Goal: Task Accomplishment & Management: Manage account settings

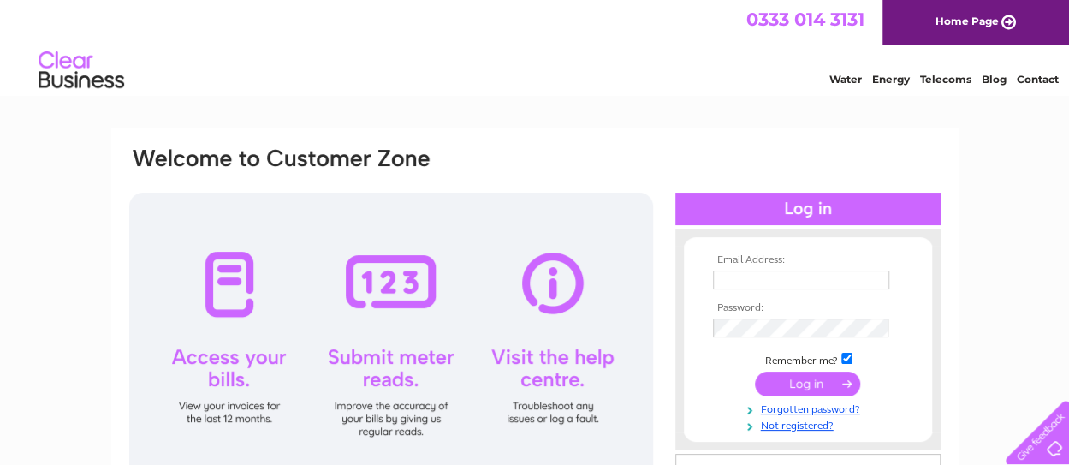
type input "sekaspeek@gmail.com"
click at [805, 383] on input "submit" at bounding box center [807, 384] width 105 height 24
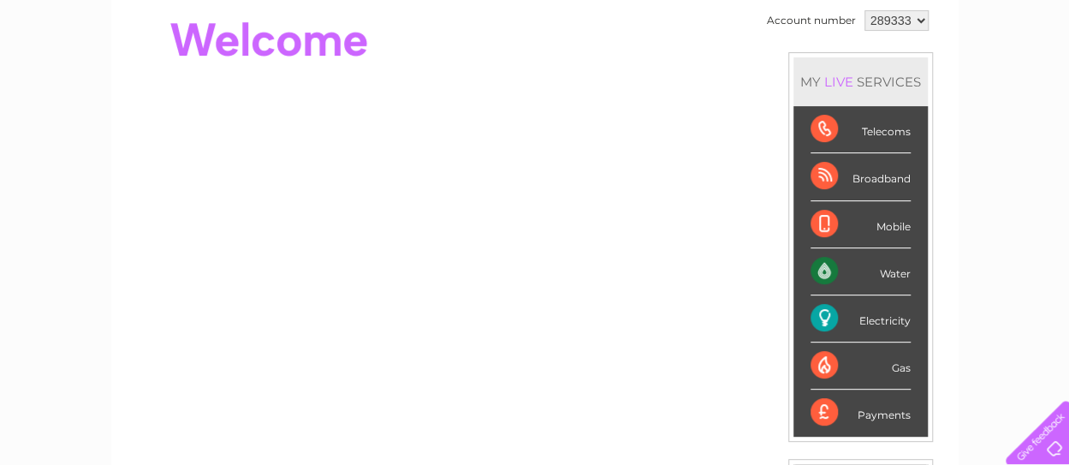
scroll to position [71, 0]
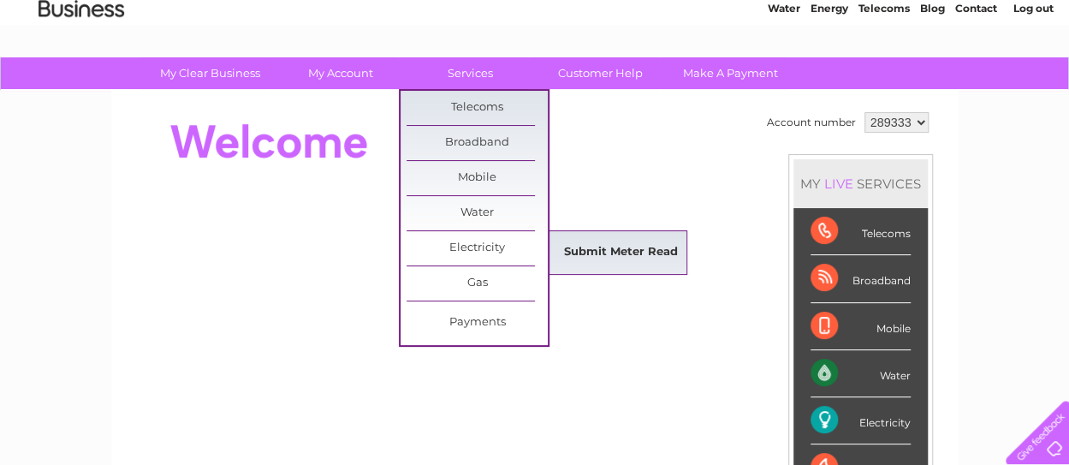
click at [627, 250] on link "Submit Meter Read" at bounding box center [621, 252] width 141 height 34
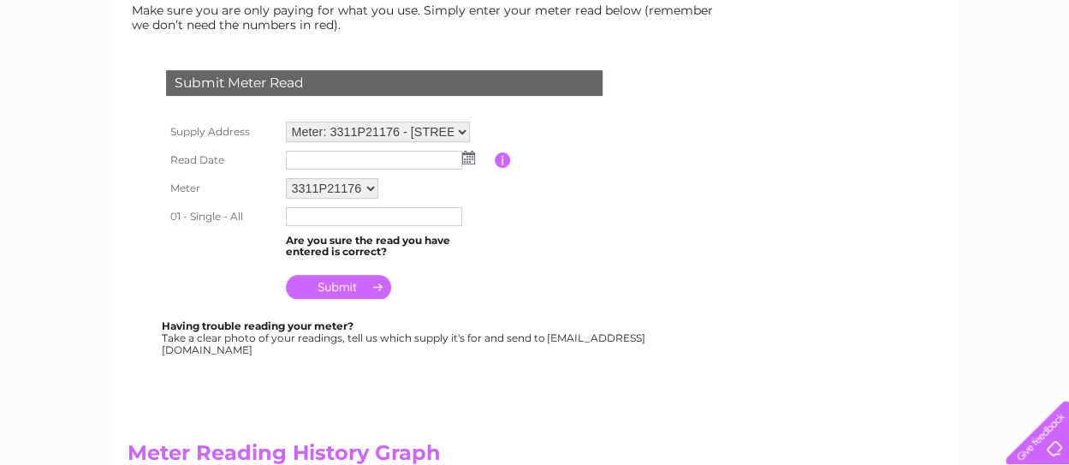
scroll to position [249, 0]
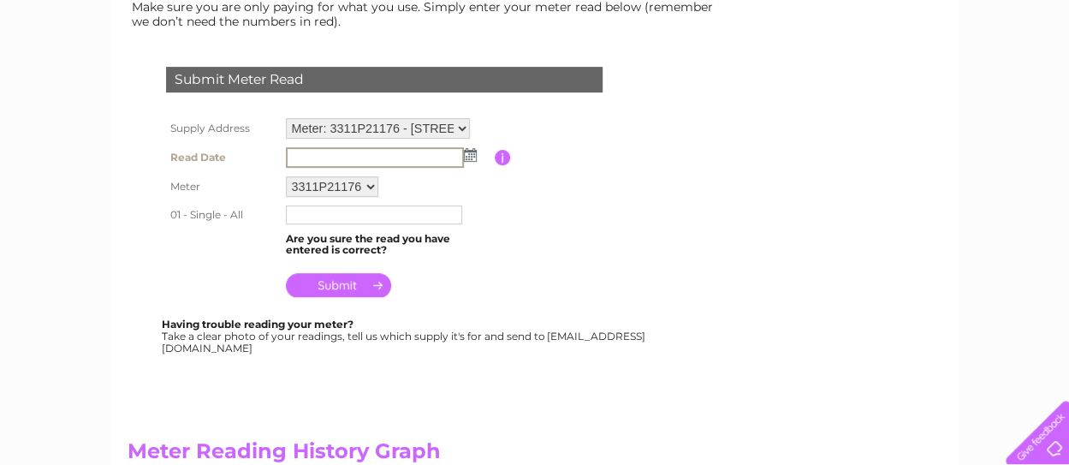
click at [361, 148] on input "text" at bounding box center [375, 157] width 178 height 21
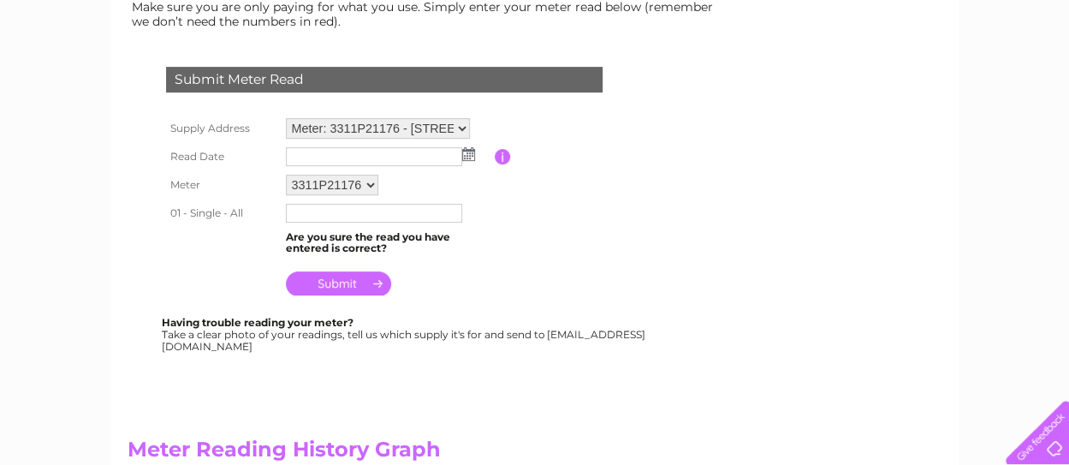
click at [469, 157] on img at bounding box center [468, 154] width 13 height 14
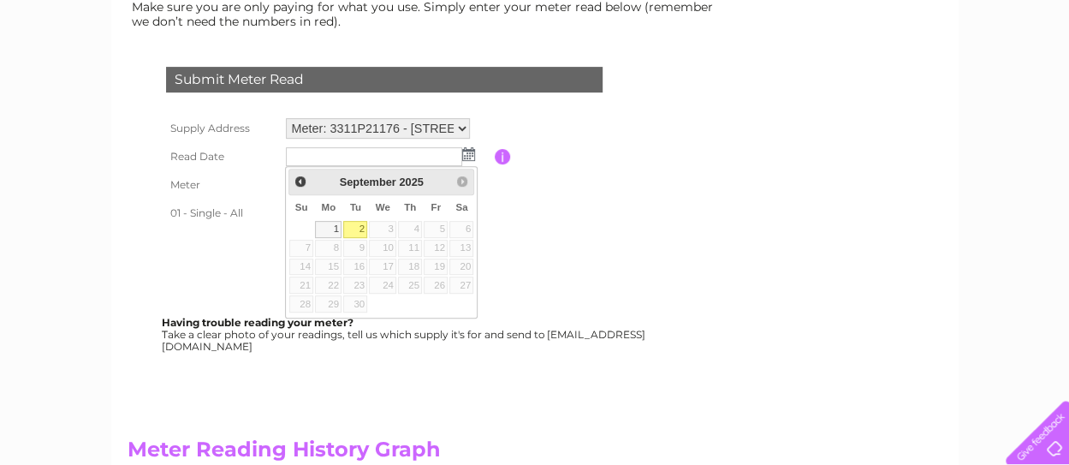
click at [356, 227] on link "2" at bounding box center [355, 229] width 24 height 17
type input "2025/09/02"
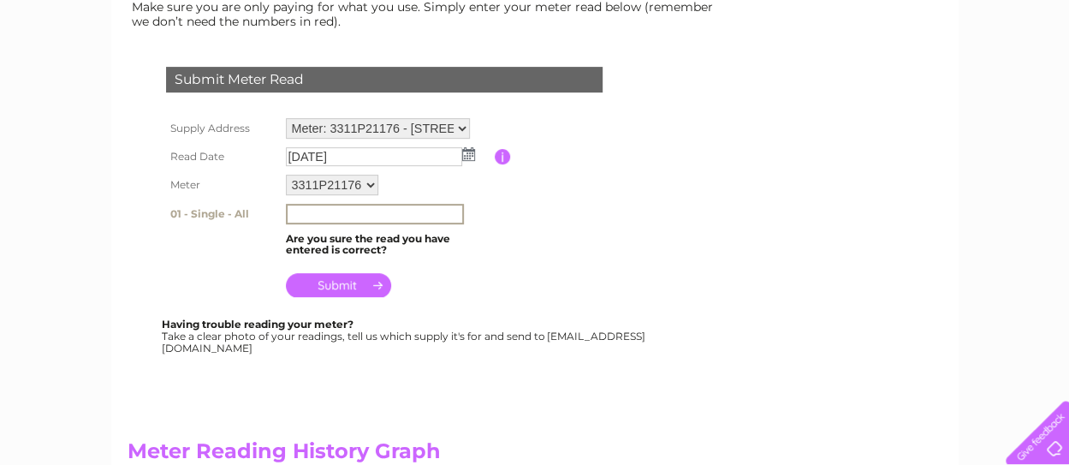
click at [378, 210] on input "text" at bounding box center [375, 214] width 178 height 21
type input "9012"
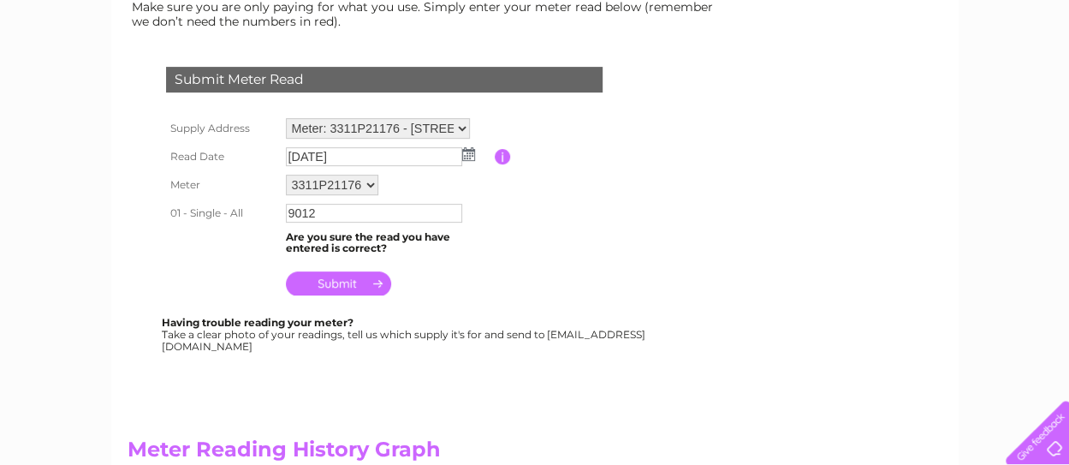
click at [351, 283] on input "submit" at bounding box center [338, 283] width 105 height 24
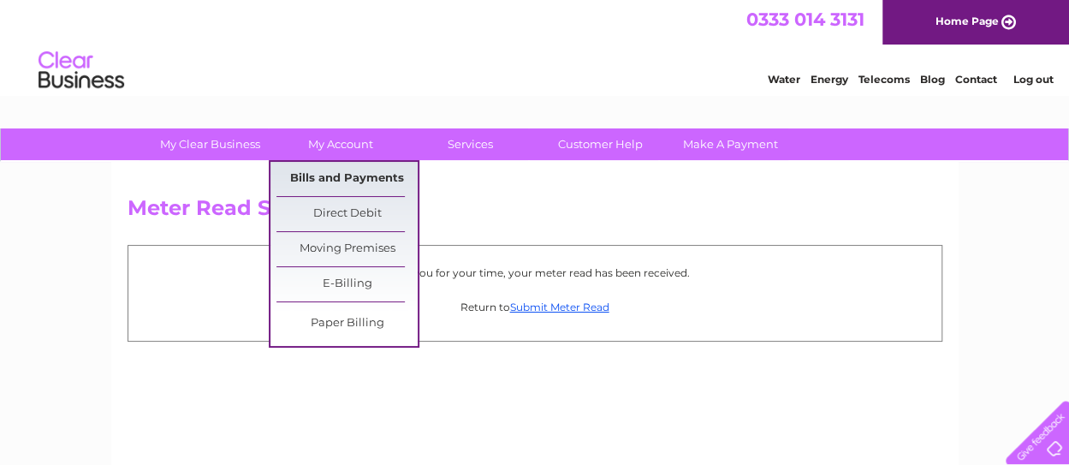
click at [341, 169] on link "Bills and Payments" at bounding box center [347, 179] width 141 height 34
click at [343, 173] on link "Bills and Payments" at bounding box center [347, 179] width 141 height 34
click at [386, 173] on link "Bills and Payments" at bounding box center [347, 179] width 141 height 34
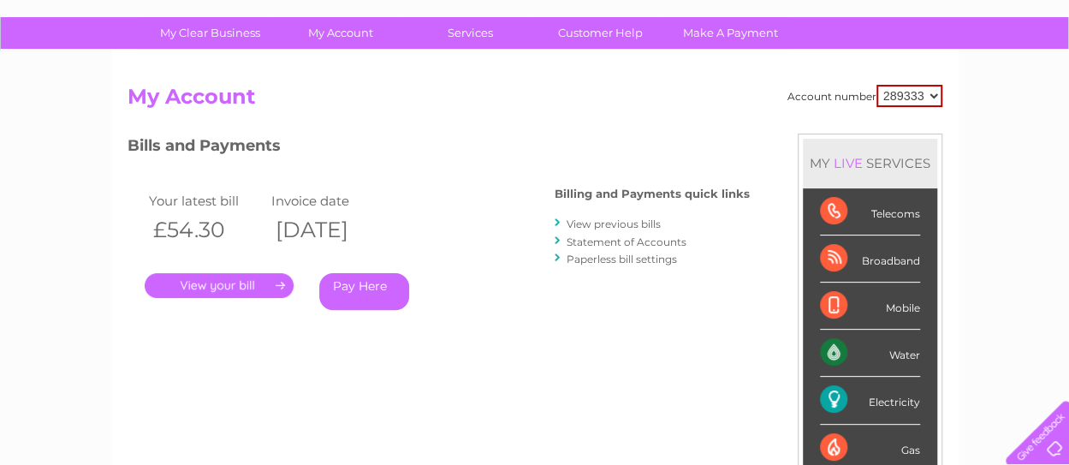
click at [234, 286] on link "." at bounding box center [219, 285] width 149 height 25
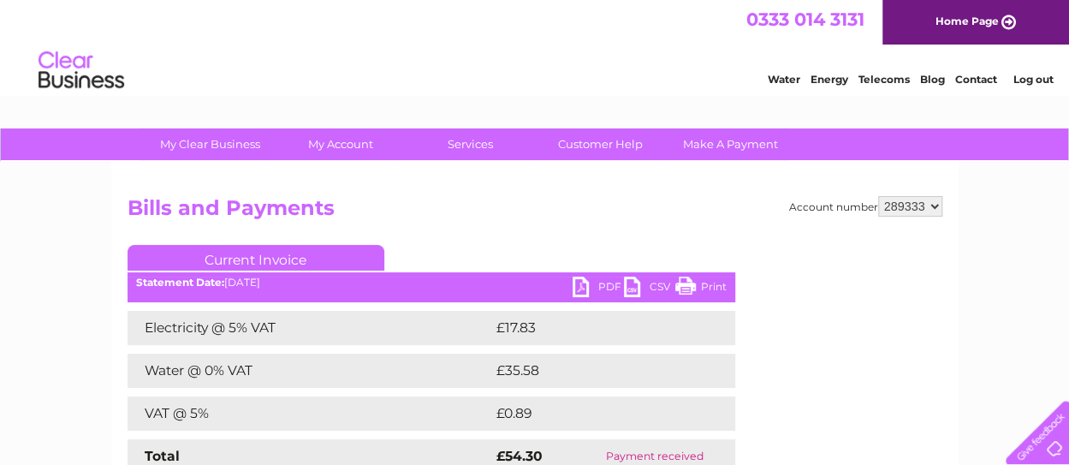
click at [597, 296] on link "PDF" at bounding box center [598, 289] width 51 height 25
click at [587, 289] on link "PDF" at bounding box center [598, 289] width 51 height 25
